Goal: Task Accomplishment & Management: Use online tool/utility

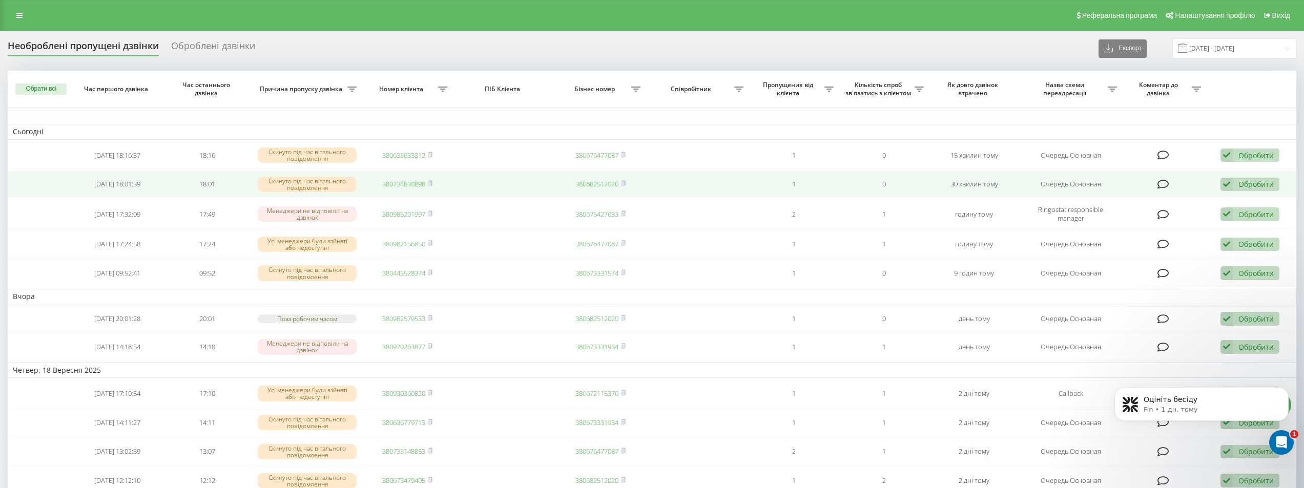
click at [392, 185] on link "380734830898" at bounding box center [403, 183] width 43 height 9
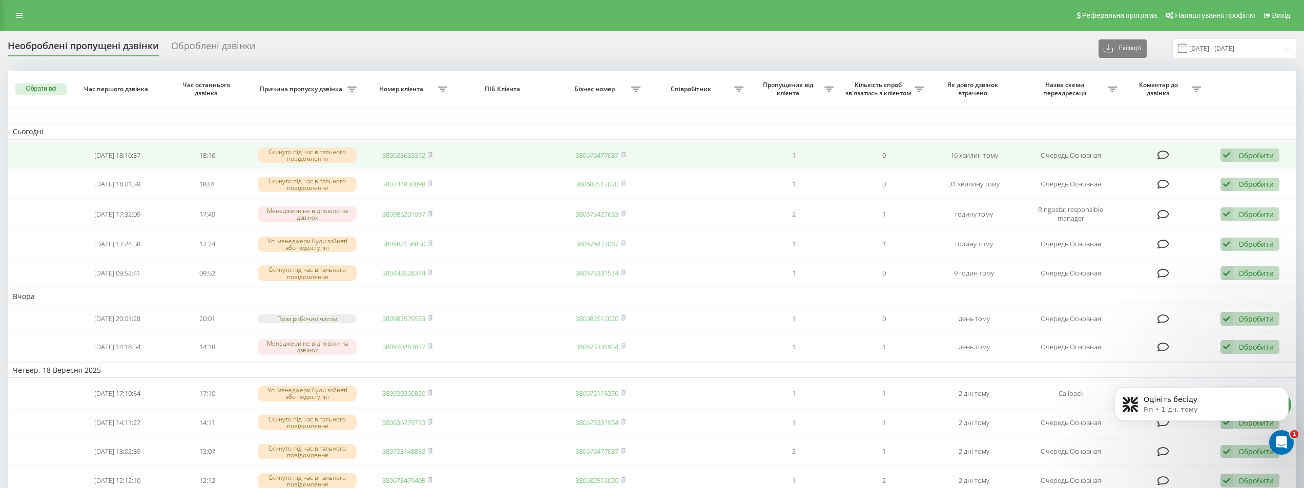
click at [399, 154] on link "380633633312" at bounding box center [403, 155] width 43 height 9
